Goal: Task Accomplishment & Management: Use online tool/utility

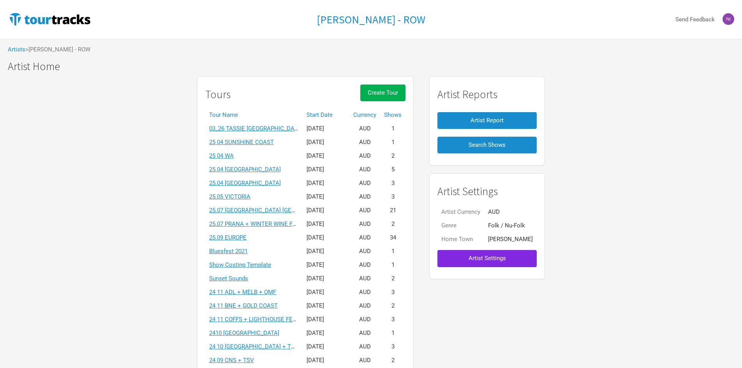
click at [309, 110] on th "Start Date" at bounding box center [325, 115] width 47 height 14
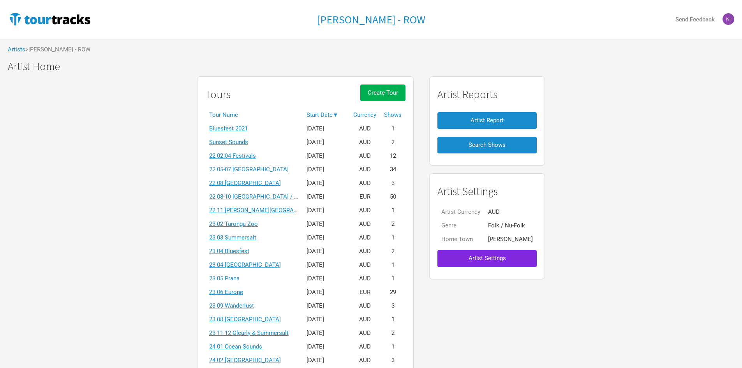
click at [313, 112] on th "Start Date ▼" at bounding box center [325, 115] width 47 height 14
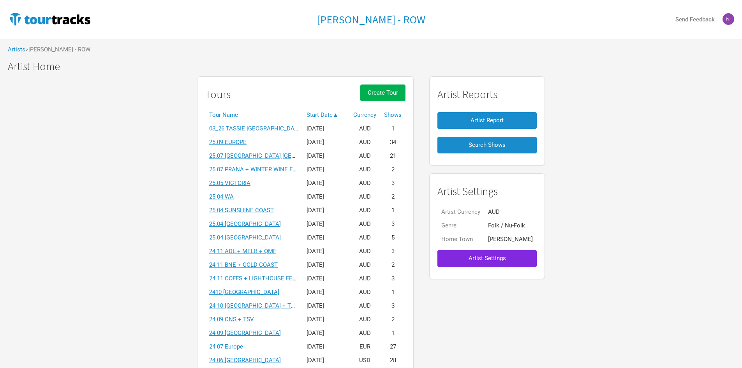
click at [263, 87] on div "Tours Create Tour" at bounding box center [305, 96] width 200 height 24
click at [239, 144] on link "25.09 EUROPE" at bounding box center [227, 142] width 37 height 7
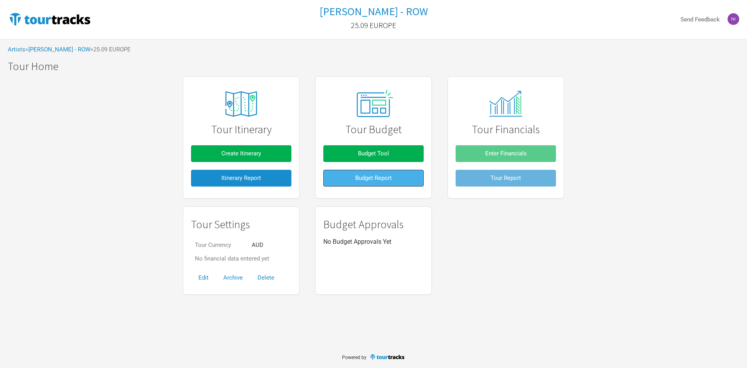
click at [333, 181] on button "Budget Report" at bounding box center [374, 178] width 100 height 17
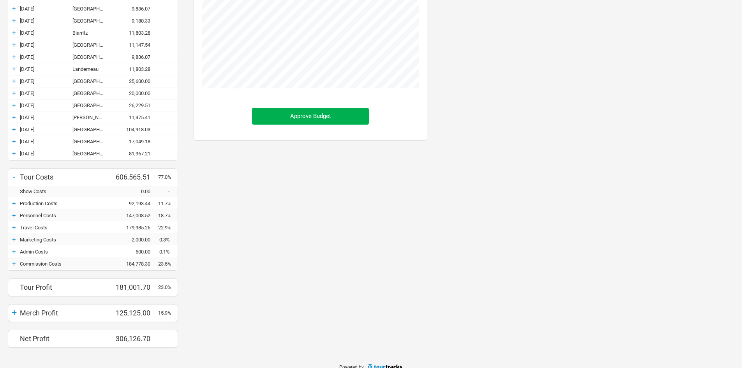
scroll to position [340, 0]
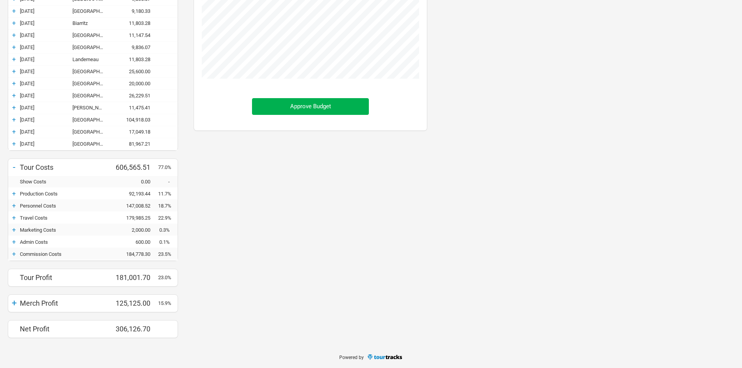
click at [16, 144] on div "+" at bounding box center [14, 144] width 12 height 8
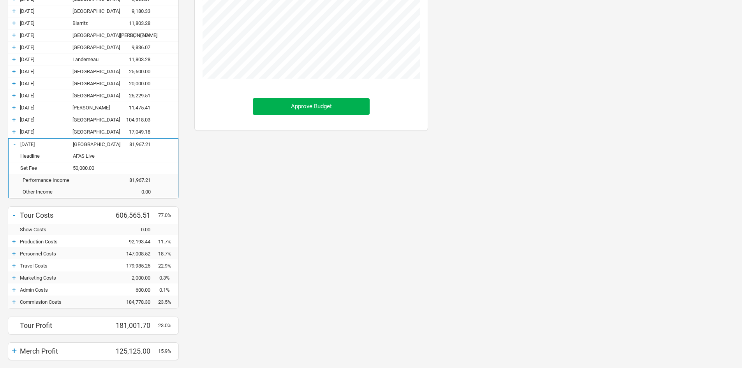
click at [16, 144] on div "-" at bounding box center [15, 144] width 12 height 8
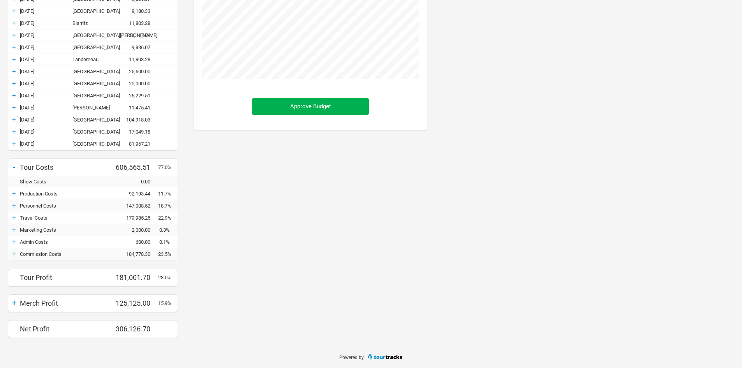
scroll to position [590, 249]
click at [14, 137] on div "+ 27-Oct-25 Paris 17,049.18" at bounding box center [92, 132] width 169 height 12
click at [14, 134] on div "+" at bounding box center [14, 132] width 12 height 8
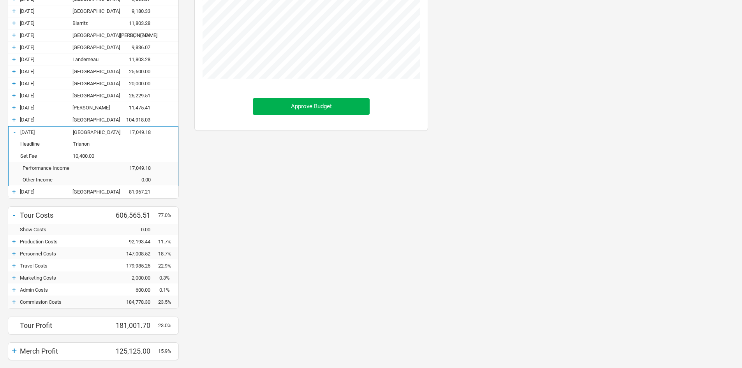
scroll to position [638, 249]
click at [14, 134] on div "-" at bounding box center [15, 132] width 12 height 8
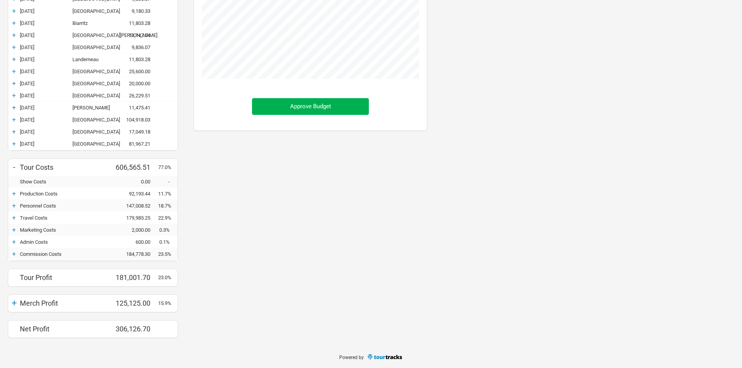
scroll to position [388707, 389048]
click at [11, 194] on div "+" at bounding box center [14, 194] width 12 height 8
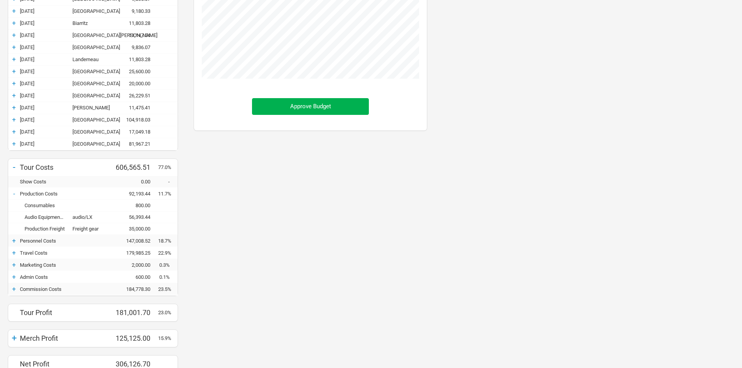
scroll to position [388672, 389048]
click at [11, 194] on div "-" at bounding box center [14, 194] width 12 height 8
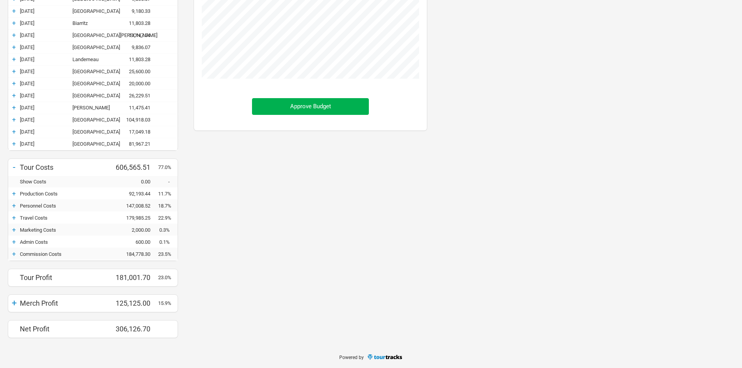
scroll to position [590, 249]
click at [11, 194] on div "+" at bounding box center [14, 194] width 12 height 8
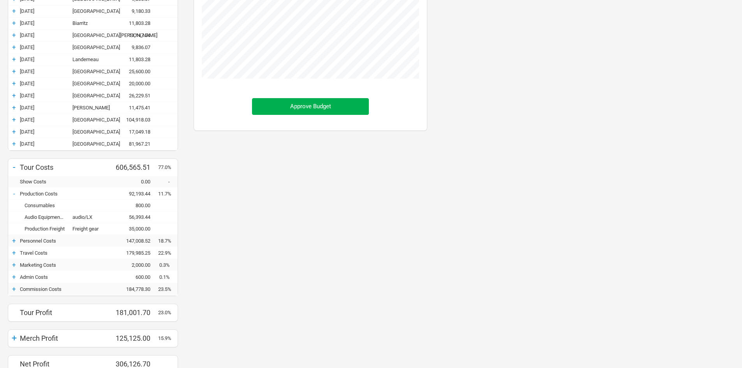
click at [14, 242] on div "+" at bounding box center [14, 241] width 12 height 8
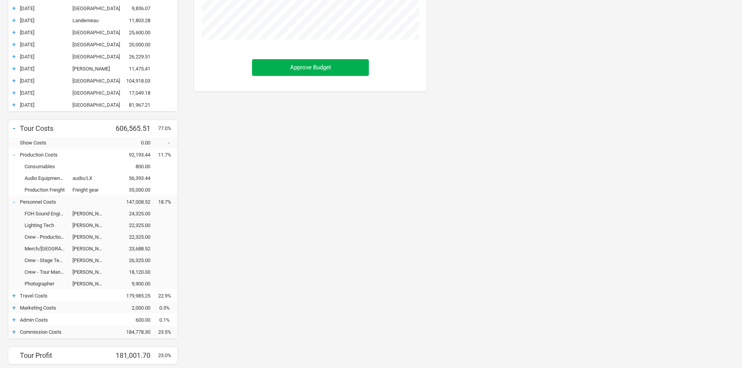
scroll to position [418, 0]
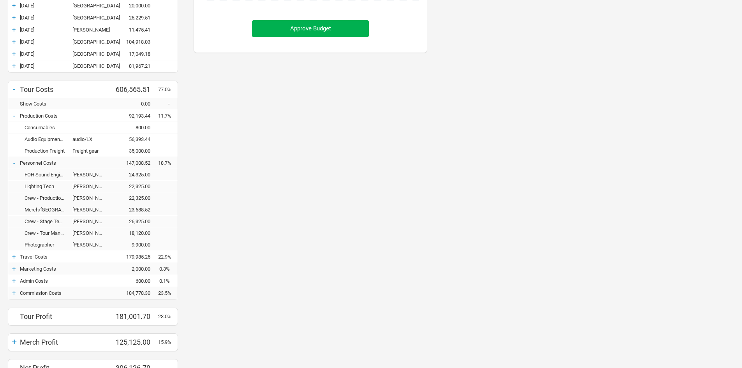
click at [15, 261] on div "+ Travel Costs 179,985.25 22.9%" at bounding box center [92, 257] width 169 height 12
click at [15, 258] on div "+" at bounding box center [14, 257] width 12 height 8
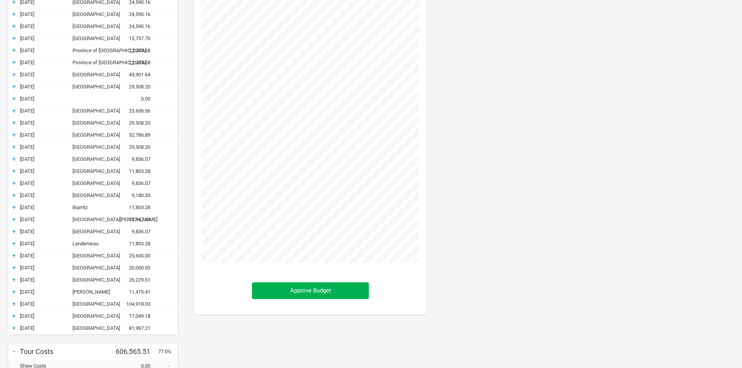
scroll to position [0, 0]
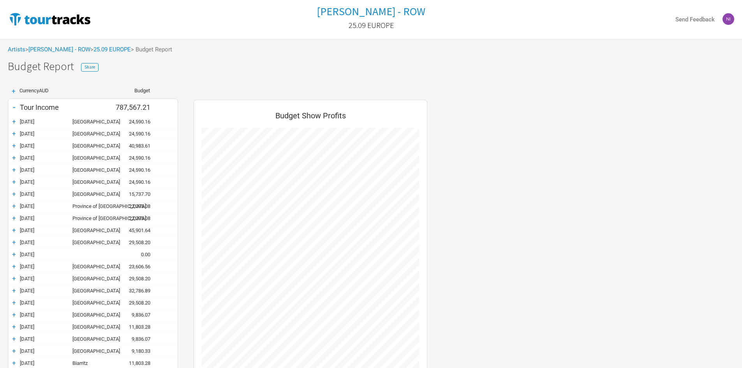
click at [146, 71] on h1 "Budget Report Share" at bounding box center [375, 66] width 734 height 12
drag, startPoint x: 54, startPoint y: 90, endPoint x: 41, endPoint y: 91, distance: 12.9
click at [41, 91] on div "Currency AUD" at bounding box center [45, 91] width 53 height 7
click at [60, 91] on div "Currency AUD" at bounding box center [45, 91] width 53 height 7
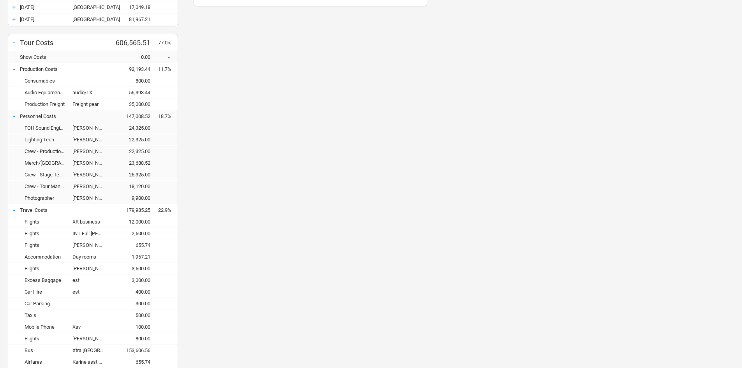
scroll to position [467, 0]
drag, startPoint x: 23, startPoint y: 125, endPoint x: 104, endPoint y: 130, distance: 81.5
click at [104, 130] on div "FOH Sound Engineer Nathan Davis 24,325.00" at bounding box center [92, 126] width 169 height 12
drag, startPoint x: 23, startPoint y: 141, endPoint x: 113, endPoint y: 140, distance: 89.5
click at [113, 140] on div "Lighting Tech Paul Shillito 22,325.00" at bounding box center [92, 137] width 169 height 12
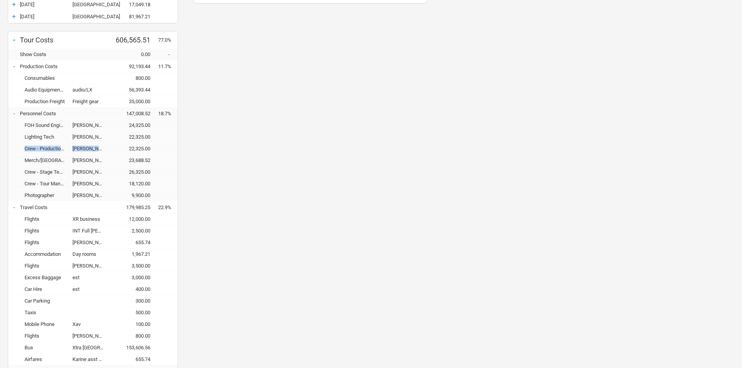
drag, startPoint x: 16, startPoint y: 151, endPoint x: 113, endPoint y: 148, distance: 96.6
click at [113, 148] on div "Crew - Production Manager Luke Woods 22,325.00" at bounding box center [92, 149] width 169 height 12
drag, startPoint x: 24, startPoint y: 160, endPoint x: 126, endPoint y: 159, distance: 102.0
click at [126, 159] on div "Merch/PA Guillaume 23,688.52" at bounding box center [92, 161] width 169 height 12
click at [310, 159] on div "Budget Show Profits Approve Budget" at bounding box center [310, 58] width 249 height 858
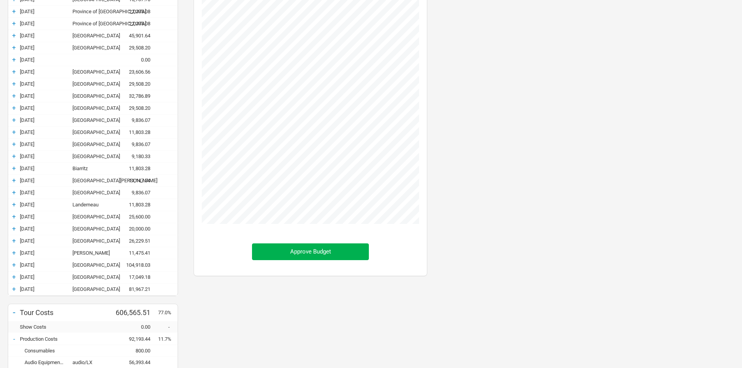
scroll to position [0, 0]
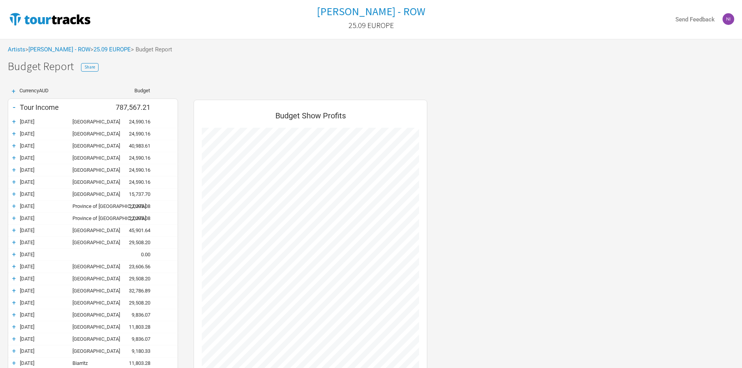
click at [12, 123] on div "+" at bounding box center [14, 122] width 12 height 8
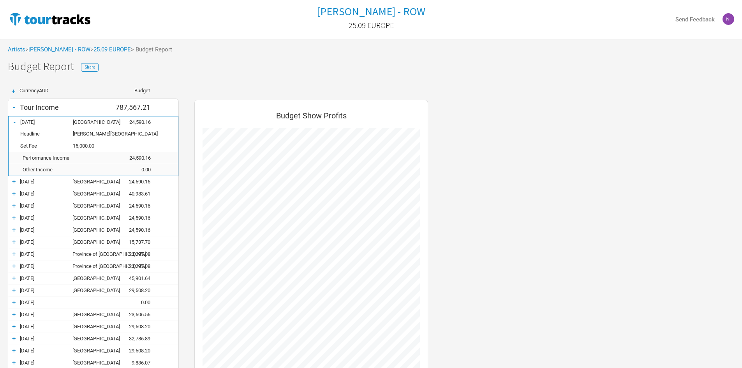
click at [14, 123] on div "-" at bounding box center [15, 122] width 12 height 8
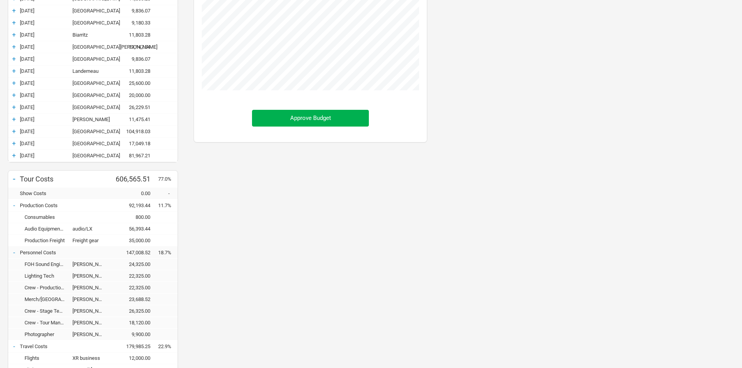
scroll to position [350, 0]
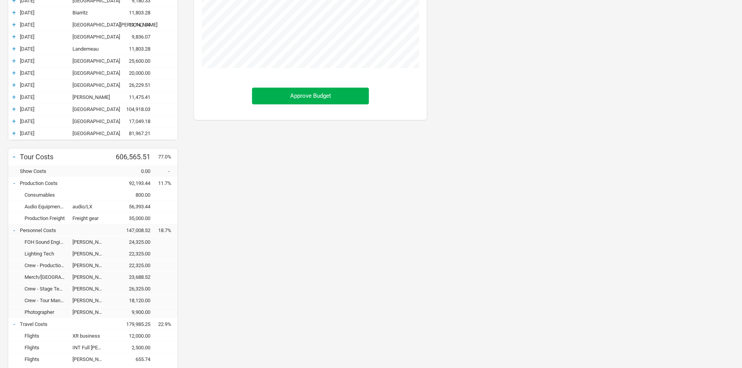
click at [301, 222] on div "Budget Show Profits Approve Budget" at bounding box center [310, 174] width 249 height 858
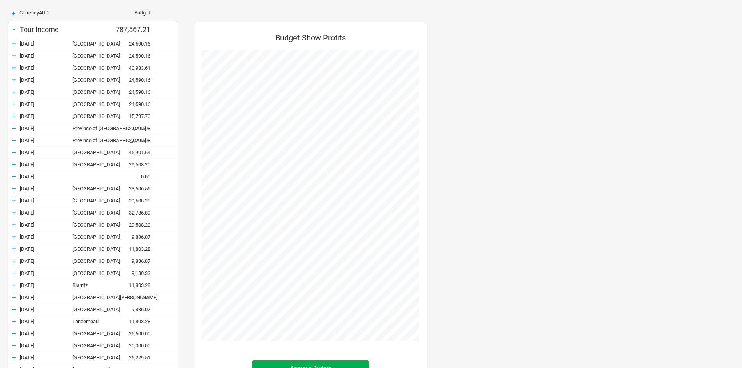
scroll to position [0, 0]
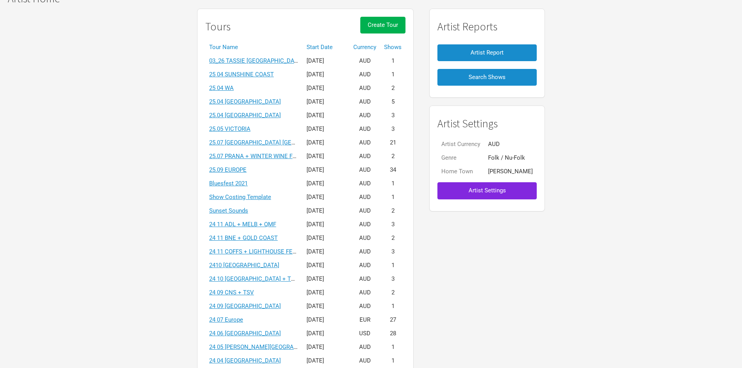
scroll to position [117, 0]
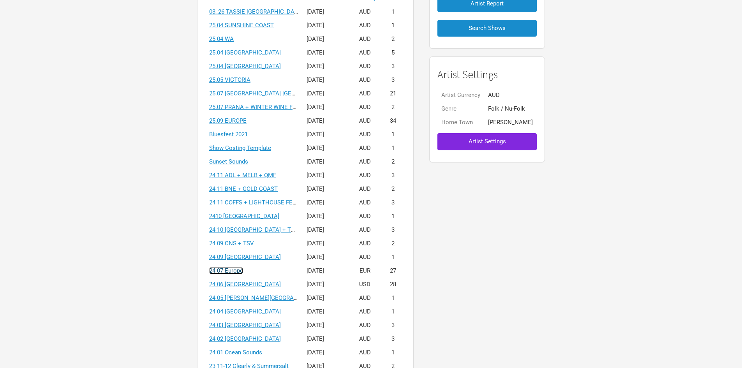
click at [241, 272] on link "24 07 Europe" at bounding box center [226, 270] width 34 height 7
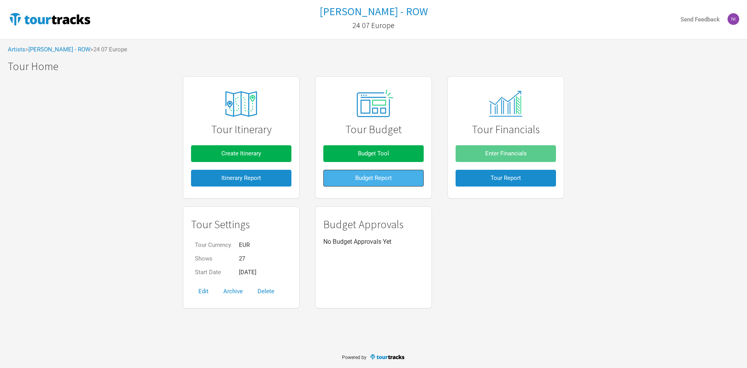
click at [355, 181] on button "Budget Report" at bounding box center [374, 178] width 100 height 17
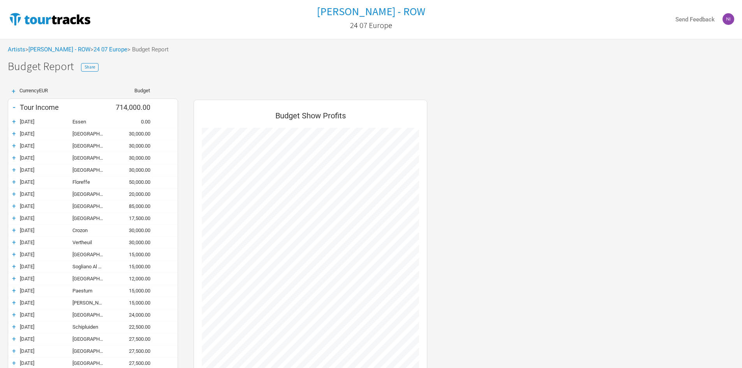
click at [160, 72] on h1 "Budget Report Share" at bounding box center [375, 66] width 734 height 12
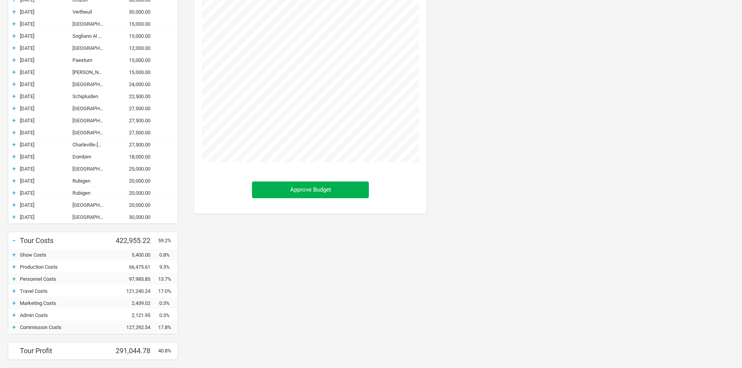
scroll to position [304, 0]
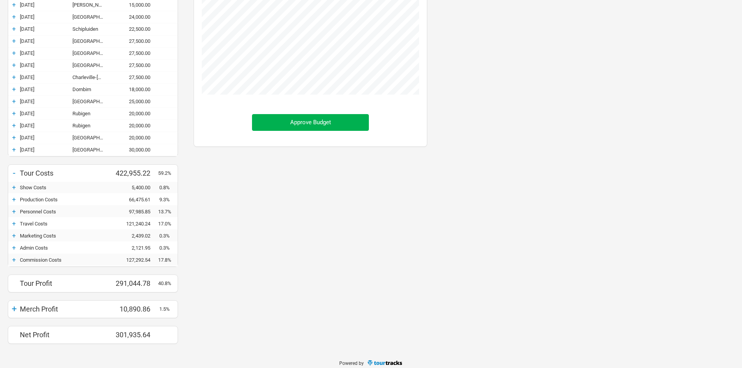
scroll to position [554, 249]
